Goal: Check status: Check status

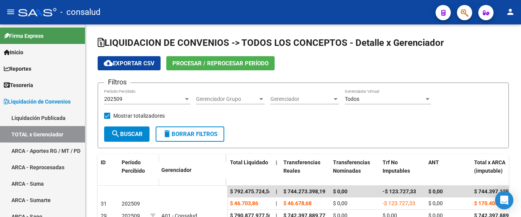
scroll to position [76, 0]
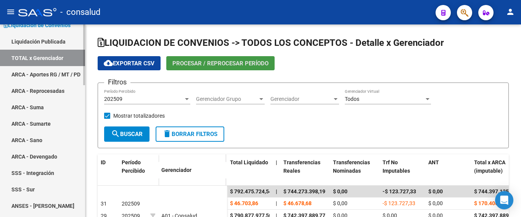
click at [29, 55] on link "TOTAL x Gerenciador" at bounding box center [42, 58] width 85 height 16
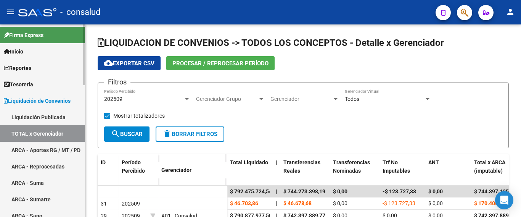
scroll to position [0, 0]
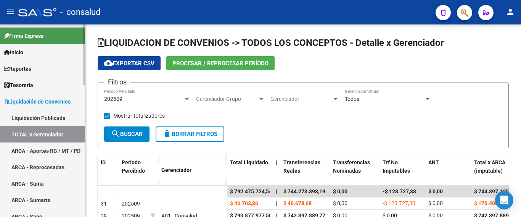
click at [22, 53] on span "Inicio" at bounding box center [13, 52] width 19 height 8
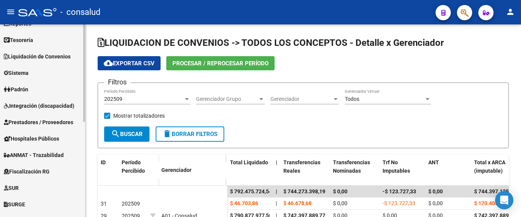
scroll to position [76, 0]
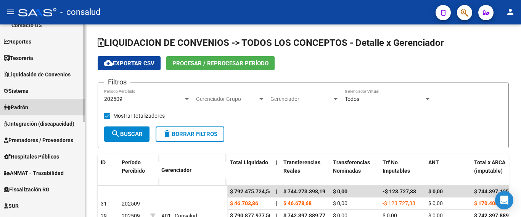
click at [25, 105] on span "Padrón" at bounding box center [16, 107] width 24 height 8
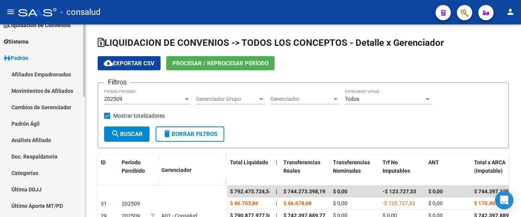
click at [32, 125] on link "Padrón Ágil" at bounding box center [42, 123] width 85 height 16
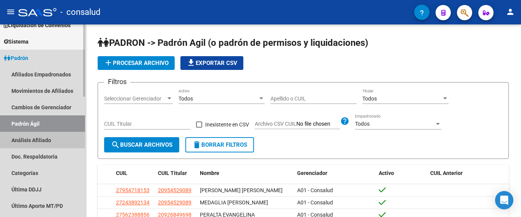
click at [29, 137] on link "Análisis Afiliado" at bounding box center [42, 140] width 85 height 16
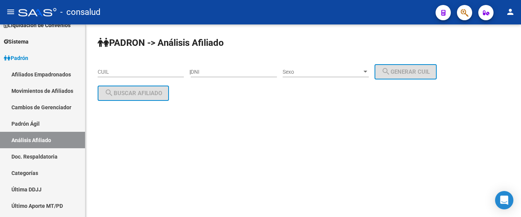
click at [122, 75] on div "CUIL" at bounding box center [141, 69] width 86 height 15
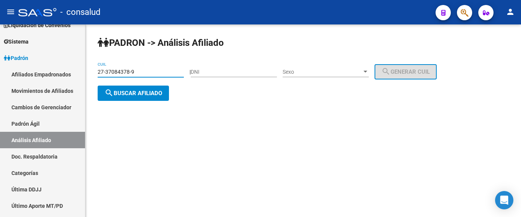
type input "27-37084378-9"
click at [128, 95] on span "search Buscar afiliado" at bounding box center [133, 93] width 58 height 7
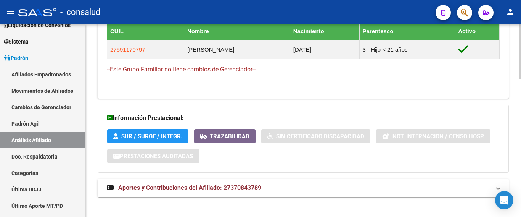
scroll to position [482, 0]
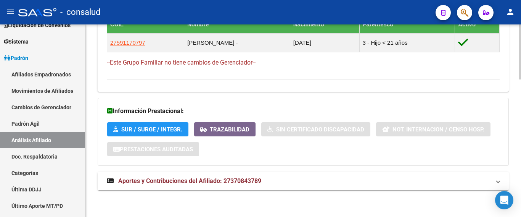
click at [199, 183] on span "Aportes y Contribuciones del Afiliado: 27370843789" at bounding box center [189, 180] width 143 height 7
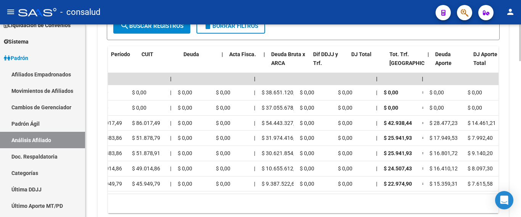
scroll to position [0, 0]
